Goal: Navigation & Orientation: Find specific page/section

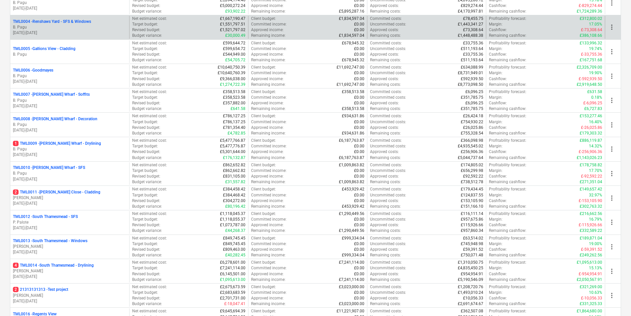
scroll to position [497, 0]
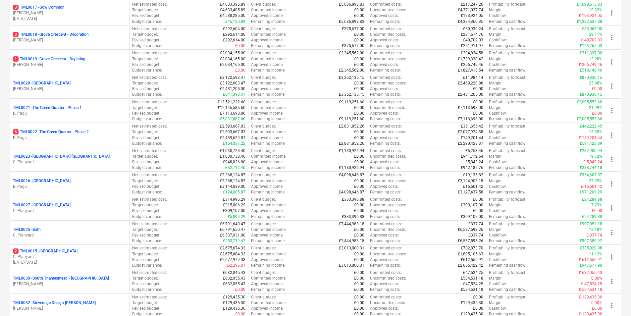
click at [59, 42] on p "[PERSON_NAME]" at bounding box center [70, 40] width 114 height 6
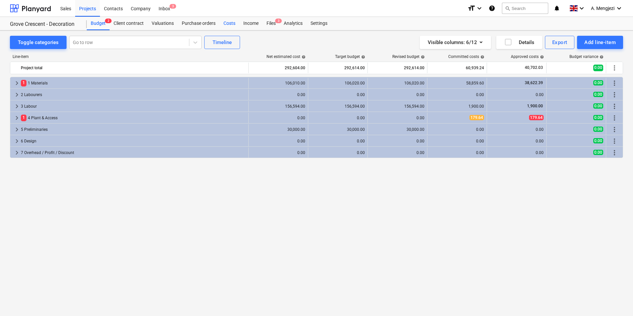
click at [225, 26] on div "Costs" at bounding box center [230, 23] width 20 height 13
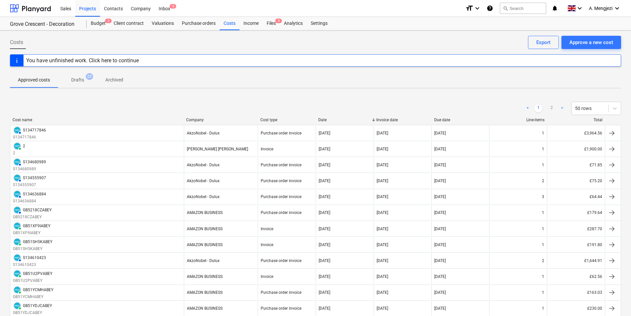
click at [207, 118] on div "Company" at bounding box center [220, 120] width 69 height 5
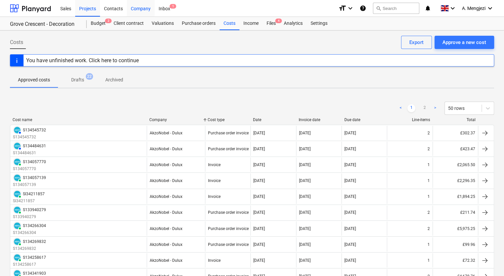
click at [143, 7] on div "Company" at bounding box center [141, 8] width 28 height 17
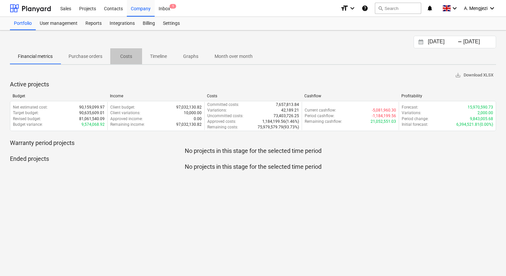
click at [127, 53] on p "Costs" at bounding box center [126, 56] width 16 height 7
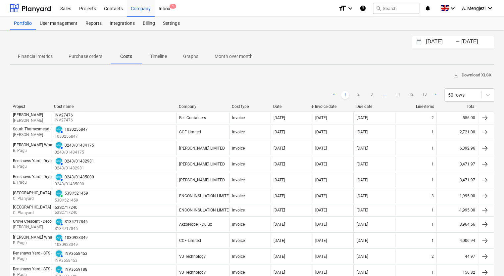
click at [327, 51] on div "Financial metrics Purchase orders Costs Timeline Graphs Month over month" at bounding box center [252, 56] width 484 height 16
click at [417, 39] on icon "Interact with the calendar and add the check-in date for your trip." at bounding box center [419, 41] width 5 height 5
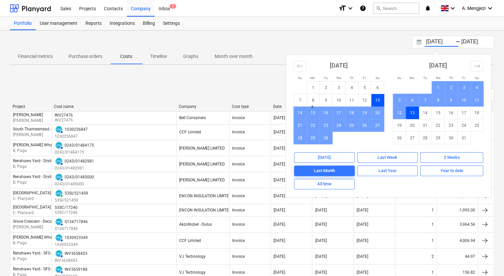
click at [371, 36] on div "13.09.2025 Press the down arrow key to interact with the calendar and select a …" at bounding box center [252, 42] width 484 height 13
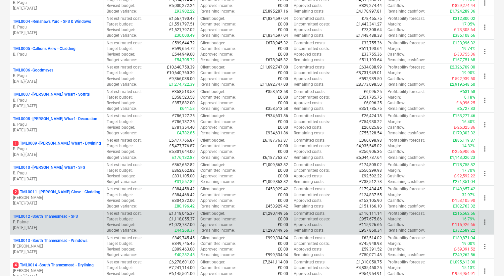
scroll to position [331, 0]
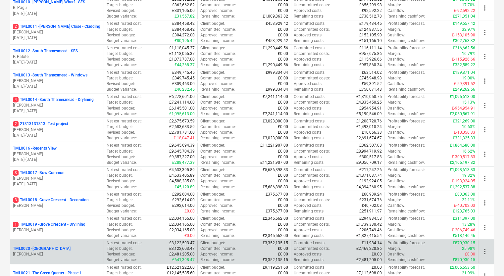
click at [67, 252] on p "[PERSON_NAME]" at bounding box center [57, 255] width 88 height 6
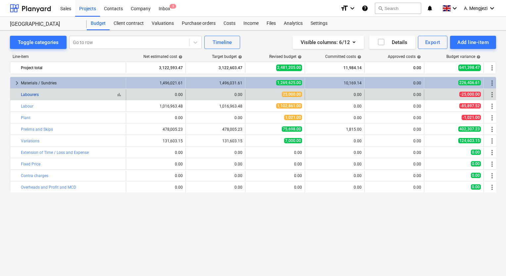
click at [29, 94] on link "Labourers" at bounding box center [30, 94] width 18 height 5
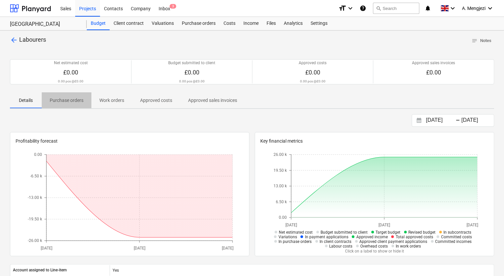
click at [81, 99] on p "Purchase orders" at bounding box center [67, 100] width 34 height 7
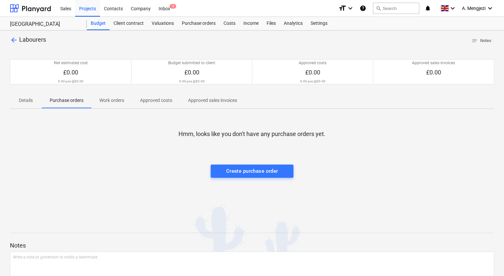
click at [111, 100] on p "Work orders" at bounding box center [111, 100] width 25 height 7
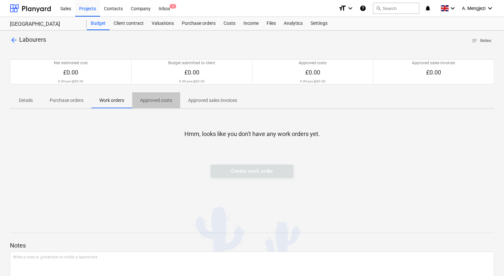
click at [159, 102] on p "Approved costs" at bounding box center [156, 100] width 32 height 7
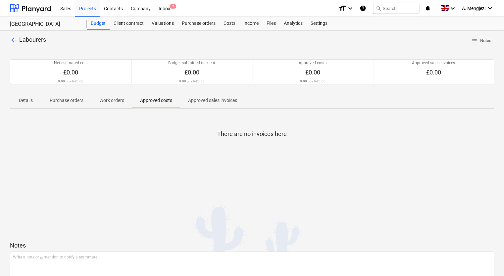
click at [204, 100] on p "Approved sales invoices" at bounding box center [212, 100] width 49 height 7
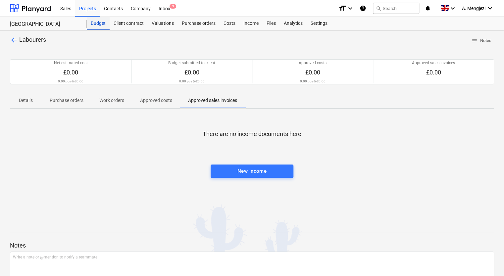
click at [94, 23] on div "Budget" at bounding box center [98, 23] width 23 height 13
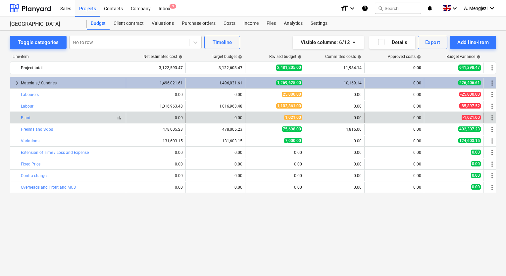
click at [31, 117] on div "bar_chart Plant" at bounding box center [72, 118] width 102 height 5
click at [27, 117] on link "Plant" at bounding box center [26, 118] width 10 height 5
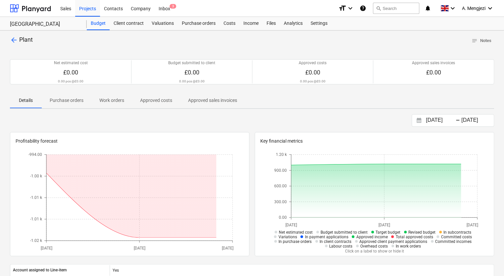
click at [76, 97] on p "Purchase orders" at bounding box center [67, 100] width 34 height 7
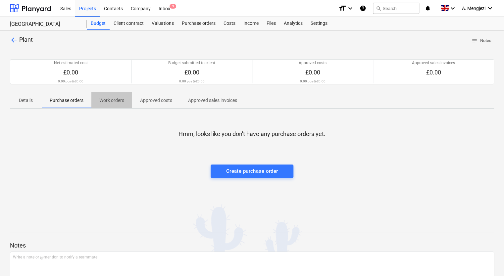
click at [111, 99] on p "Work orders" at bounding box center [111, 100] width 25 height 7
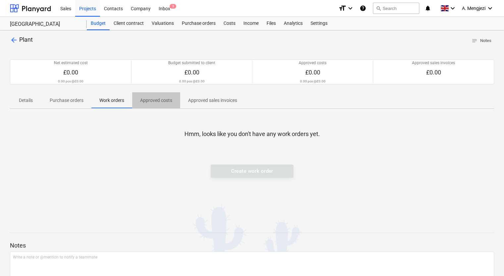
click at [153, 98] on p "Approved costs" at bounding box center [156, 100] width 32 height 7
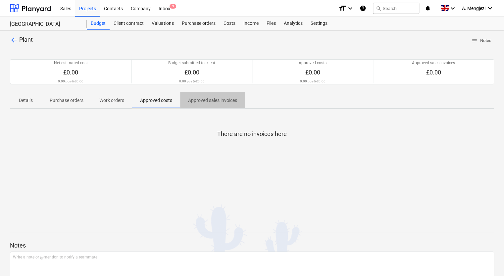
click at [198, 98] on p "Approved sales invoices" at bounding box center [212, 100] width 49 height 7
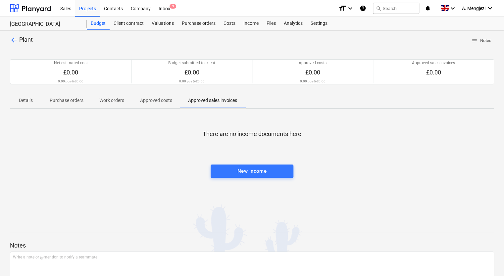
click at [30, 97] on p "Details" at bounding box center [26, 100] width 16 height 7
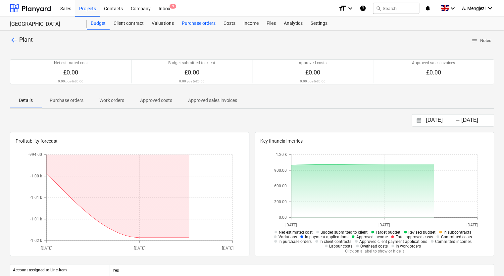
click at [199, 25] on div "Purchase orders" at bounding box center [199, 23] width 42 height 13
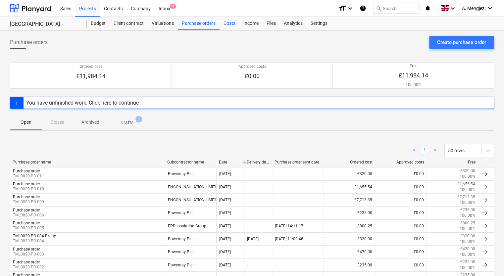
click at [229, 22] on div "Costs" at bounding box center [230, 23] width 20 height 13
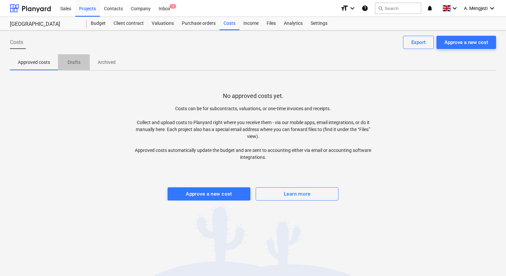
click at [77, 62] on p "Drafts" at bounding box center [74, 62] width 16 height 7
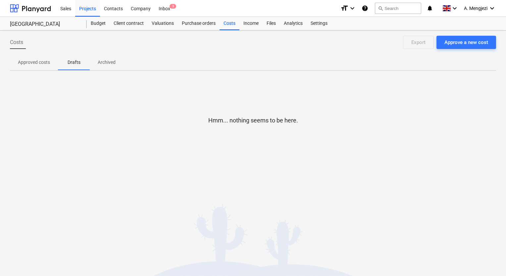
click at [106, 59] on p "Archived" at bounding box center [107, 62] width 18 height 7
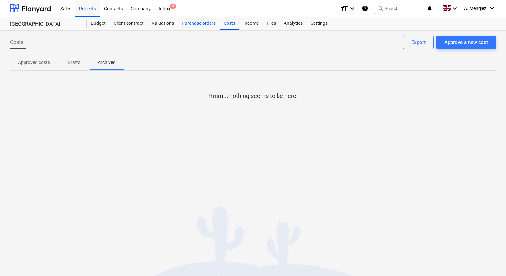
click at [191, 25] on div "Purchase orders" at bounding box center [199, 23] width 42 height 13
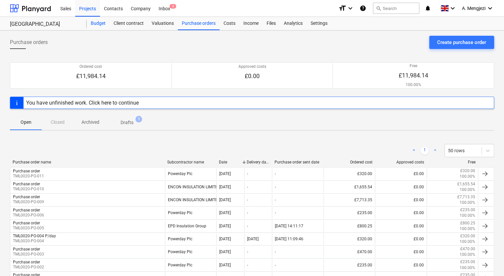
click at [98, 23] on div "Budget" at bounding box center [98, 23] width 23 height 13
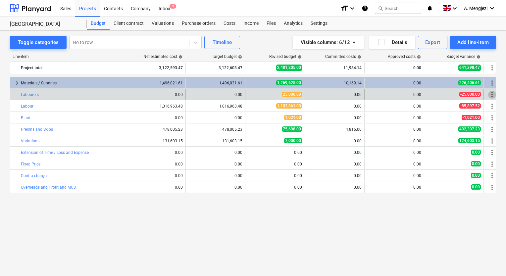
click at [493, 93] on span "more_vert" at bounding box center [492, 95] width 8 height 8
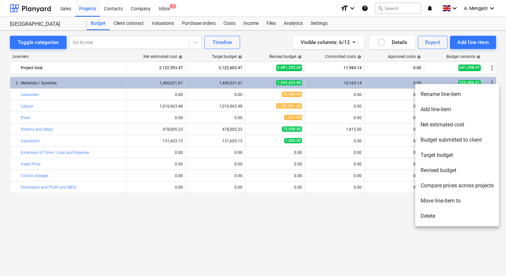
click at [336, 248] on div at bounding box center [253, 138] width 506 height 276
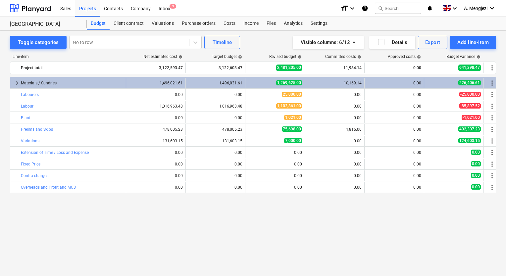
click at [66, 254] on div "Line-item Net estimated cost help Target budget help Revised budget help Commit…" at bounding box center [253, 153] width 486 height 208
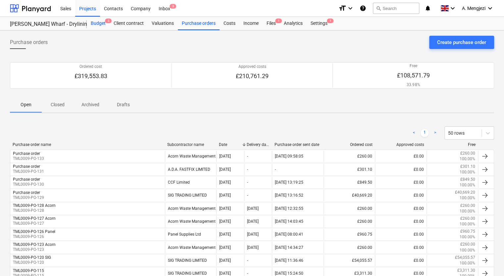
click at [99, 22] on div "Budget 5" at bounding box center [98, 23] width 23 height 13
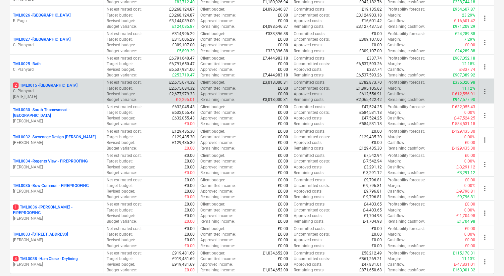
scroll to position [497, 0]
